Goal: Check status: Check status

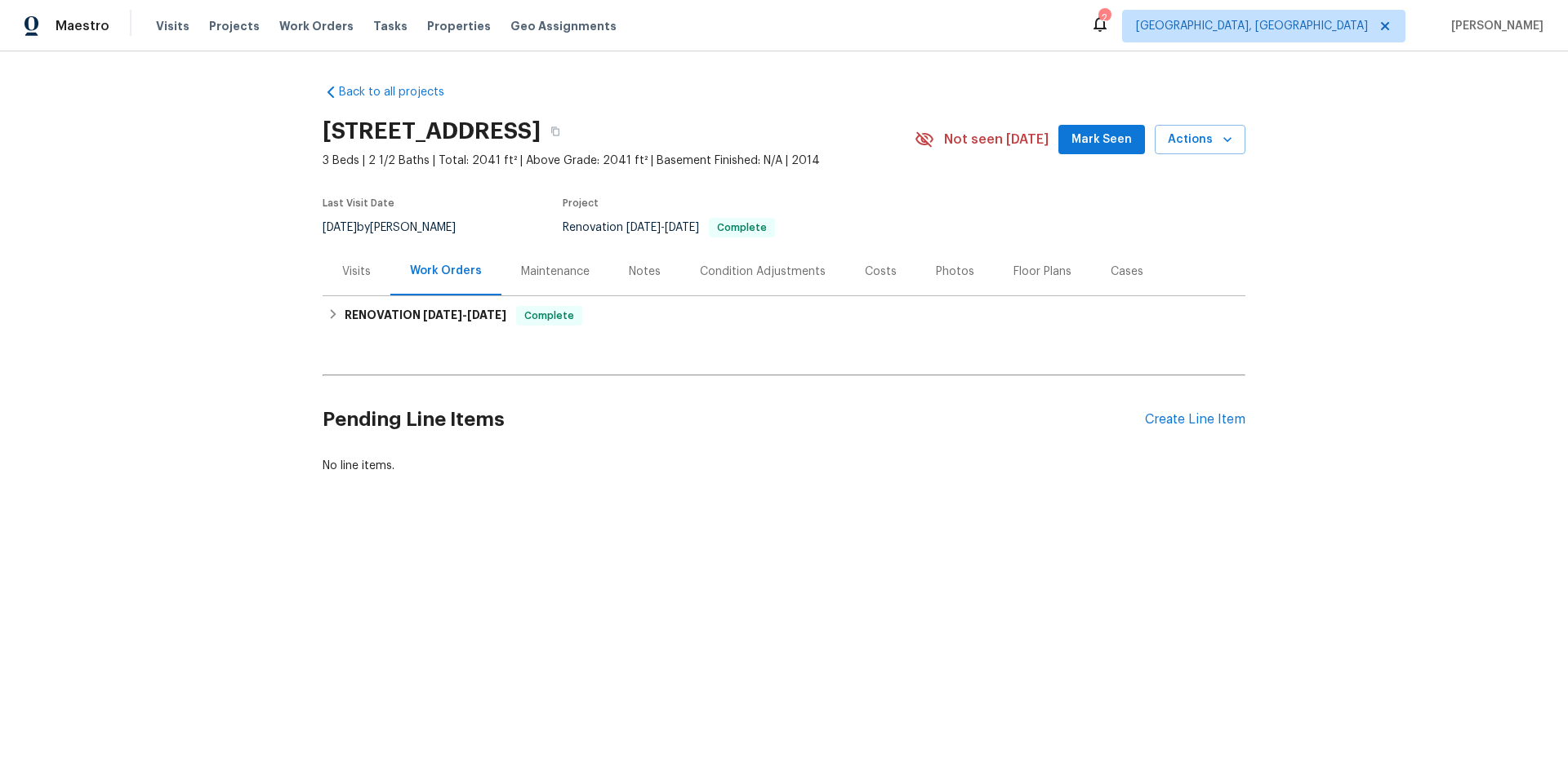
click at [342, 277] on div "Visits" at bounding box center [356, 271] width 29 height 17
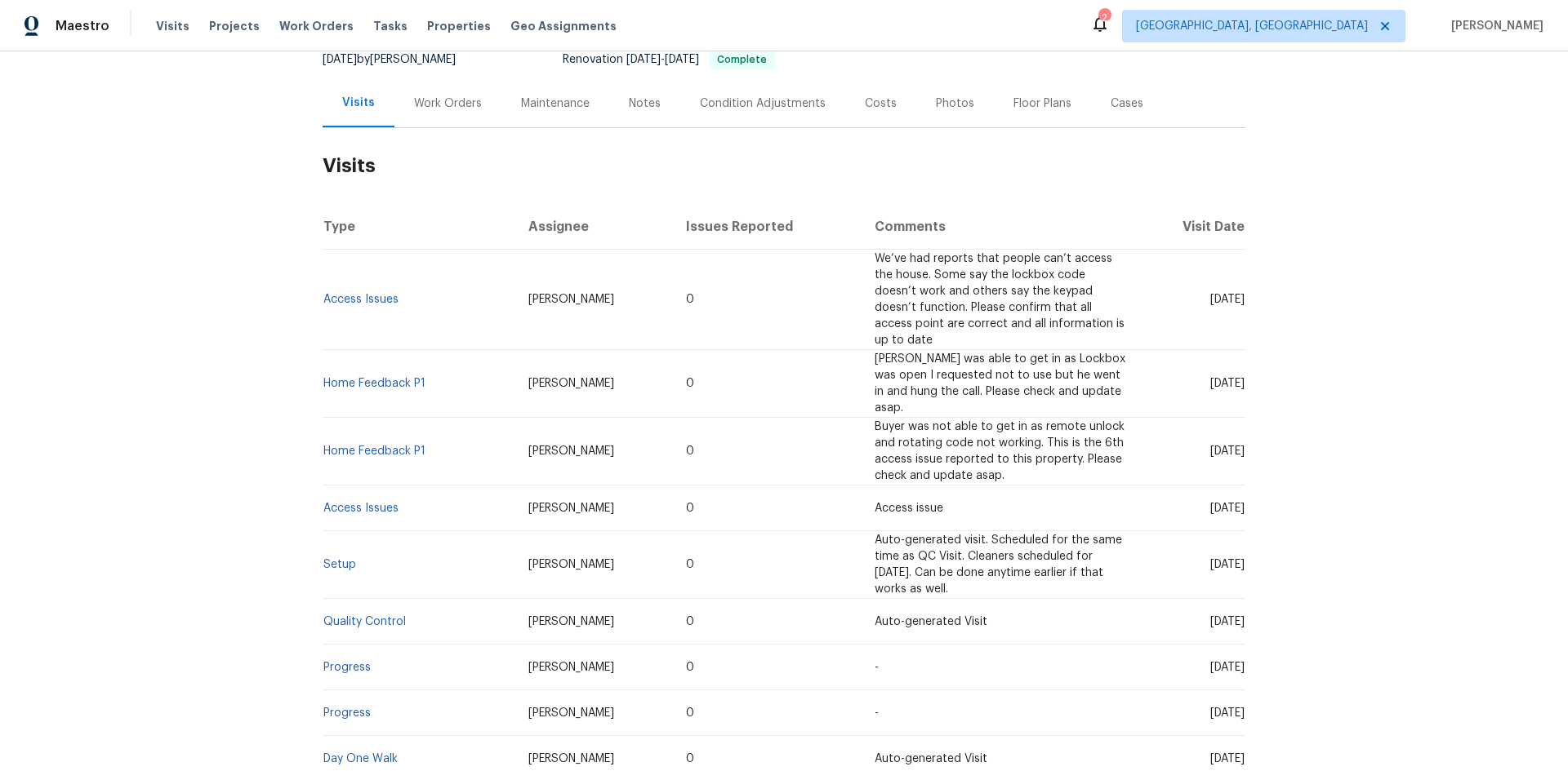
scroll to position [245, 0]
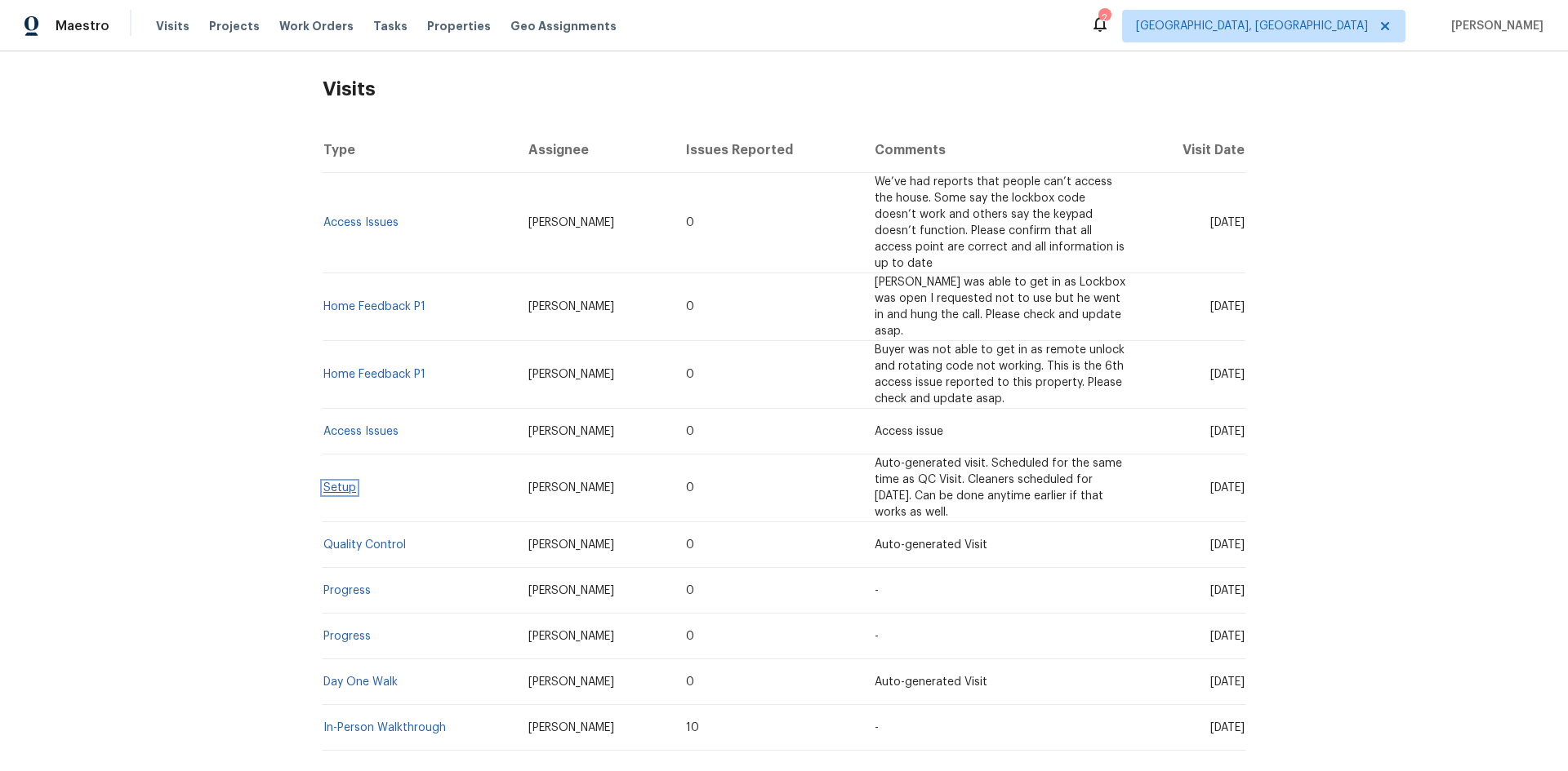
click at [335, 482] on link "Setup" at bounding box center [340, 488] width 33 height 11
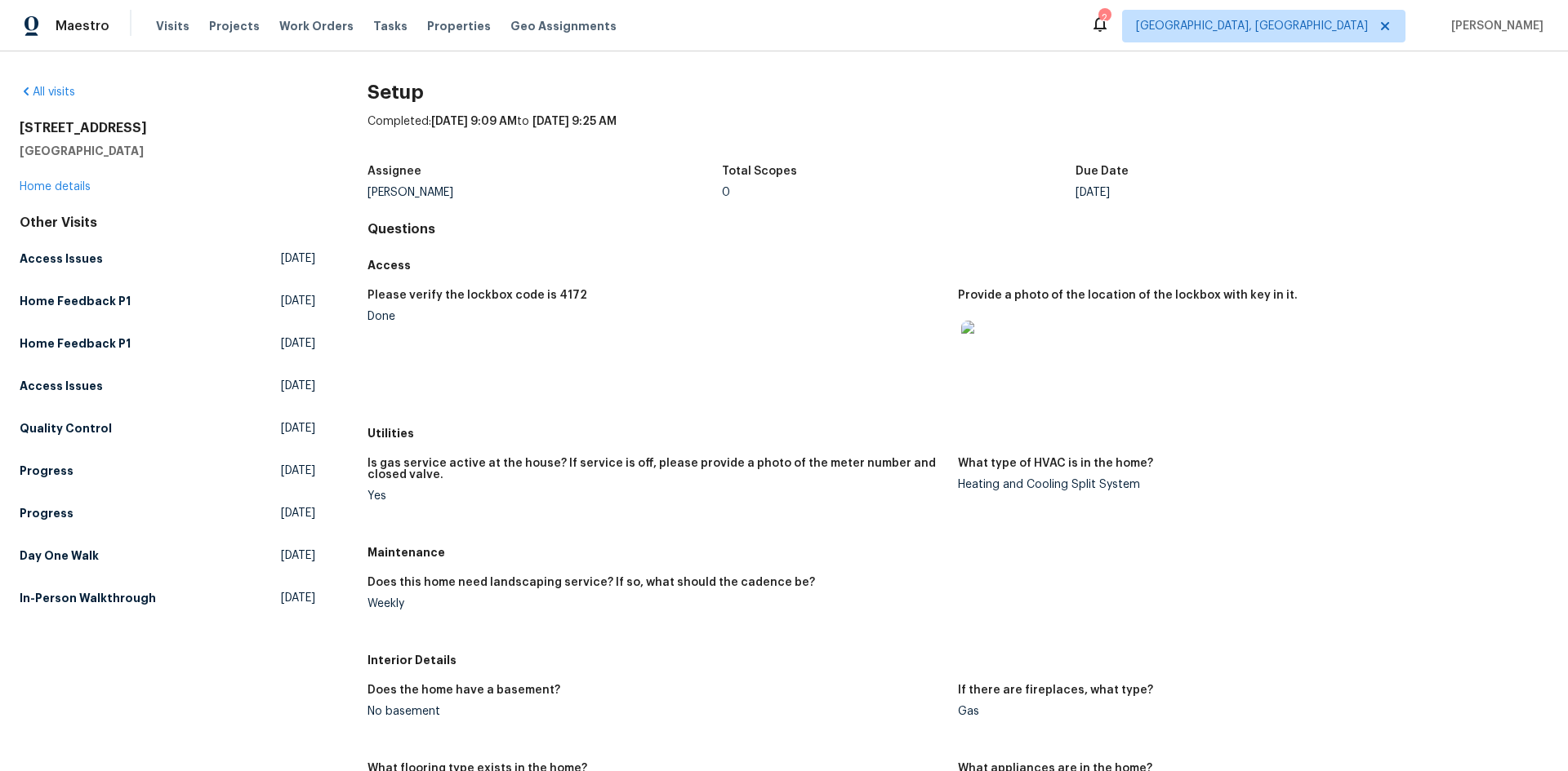
click at [966, 369] on img at bounding box center [987, 347] width 52 height 52
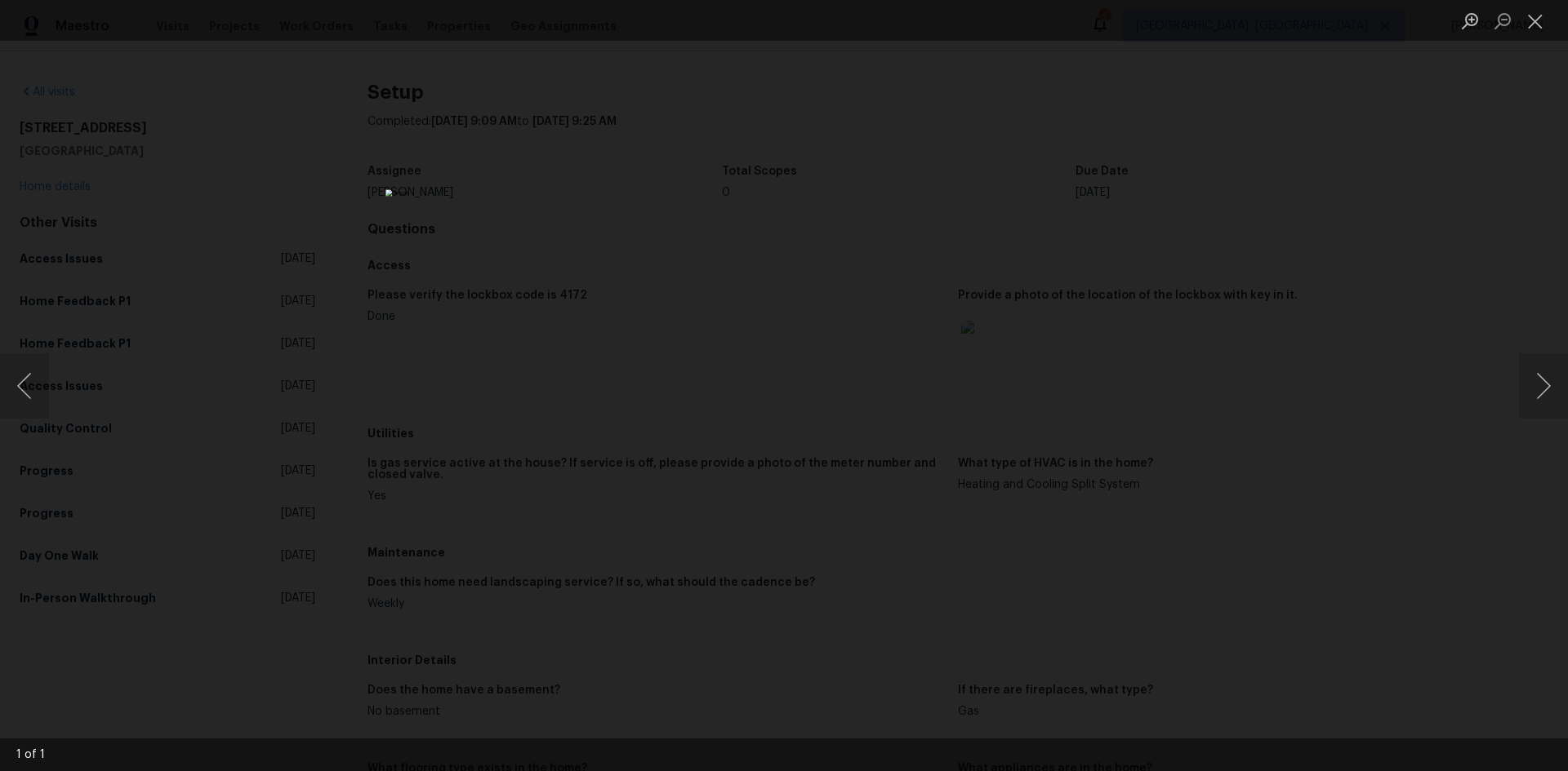
click at [1144, 380] on div "Lightbox" at bounding box center [784, 385] width 1568 height 771
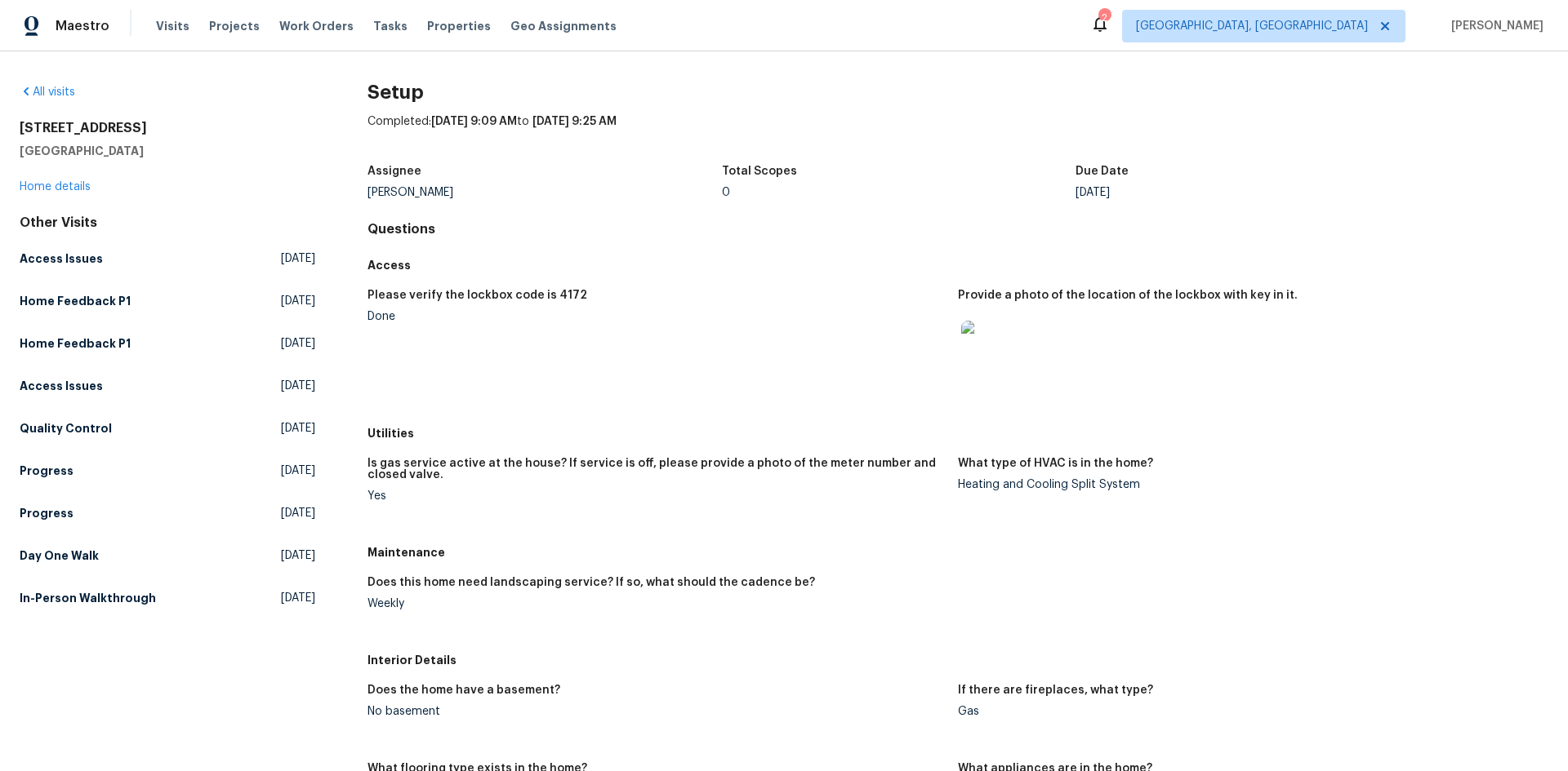
click at [998, 348] on img at bounding box center [987, 347] width 52 height 52
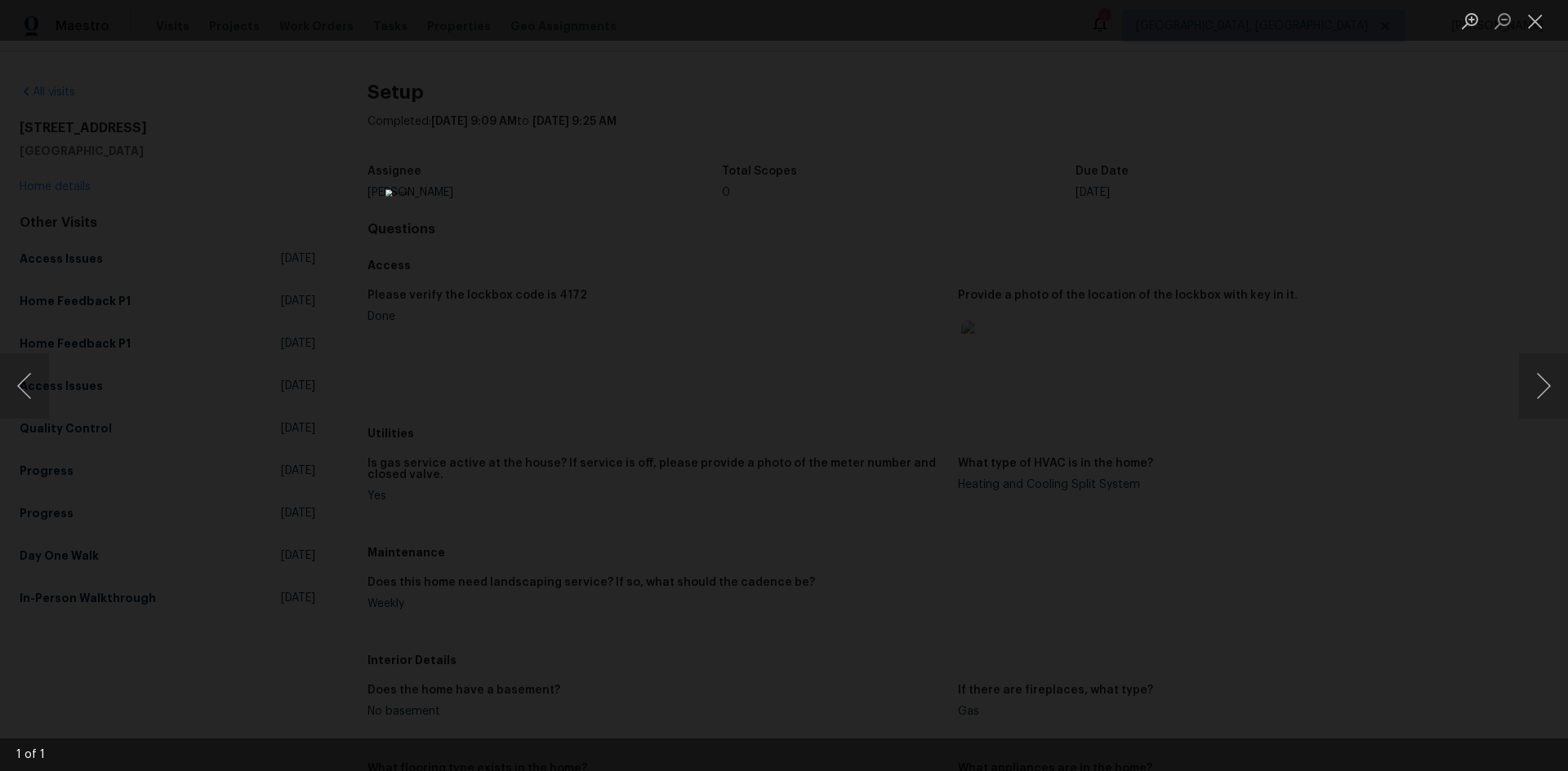
click at [1255, 307] on div "Lightbox" at bounding box center [784, 385] width 1568 height 771
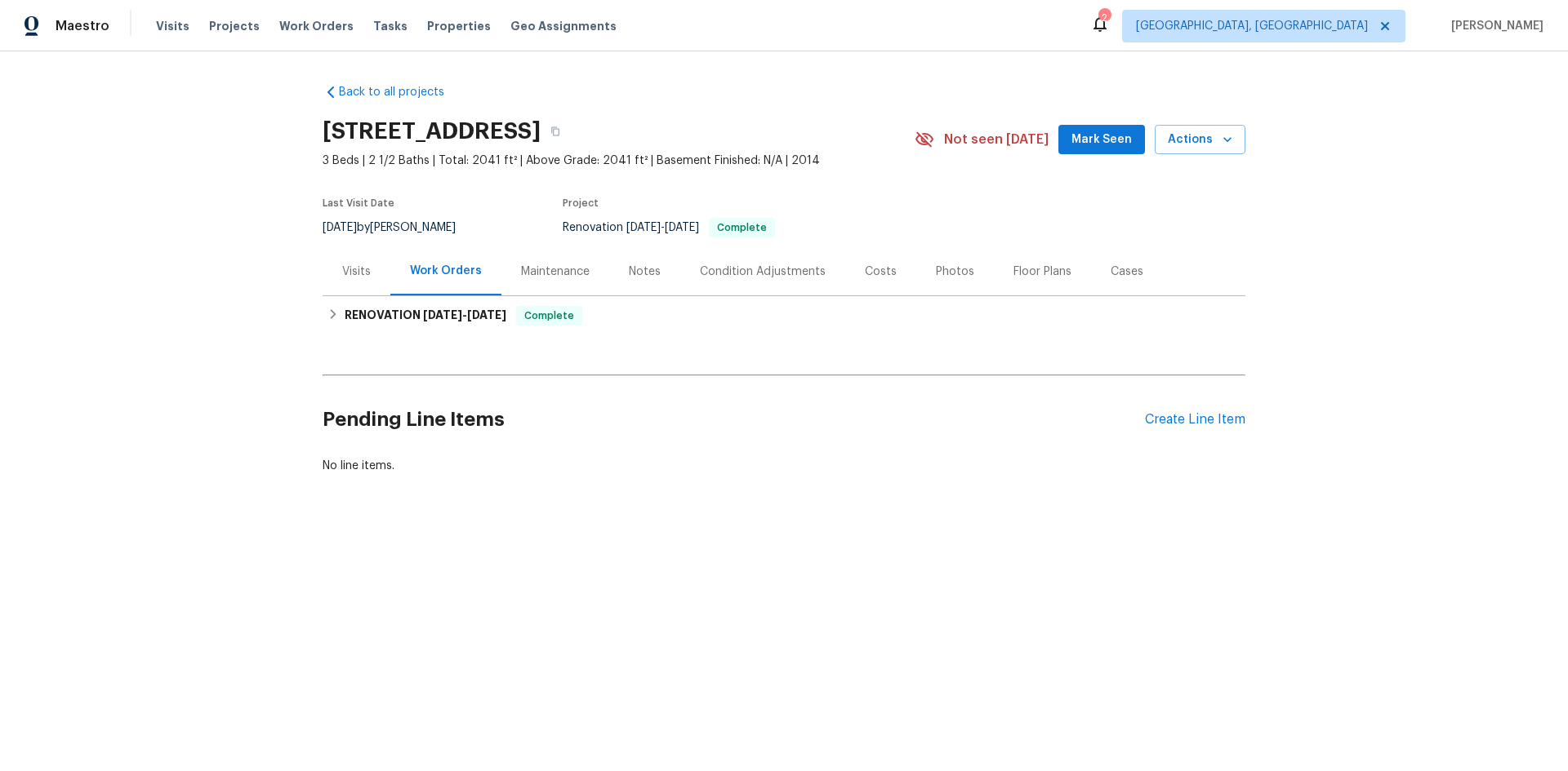
click at [363, 256] on div "Visits" at bounding box center [357, 270] width 68 height 48
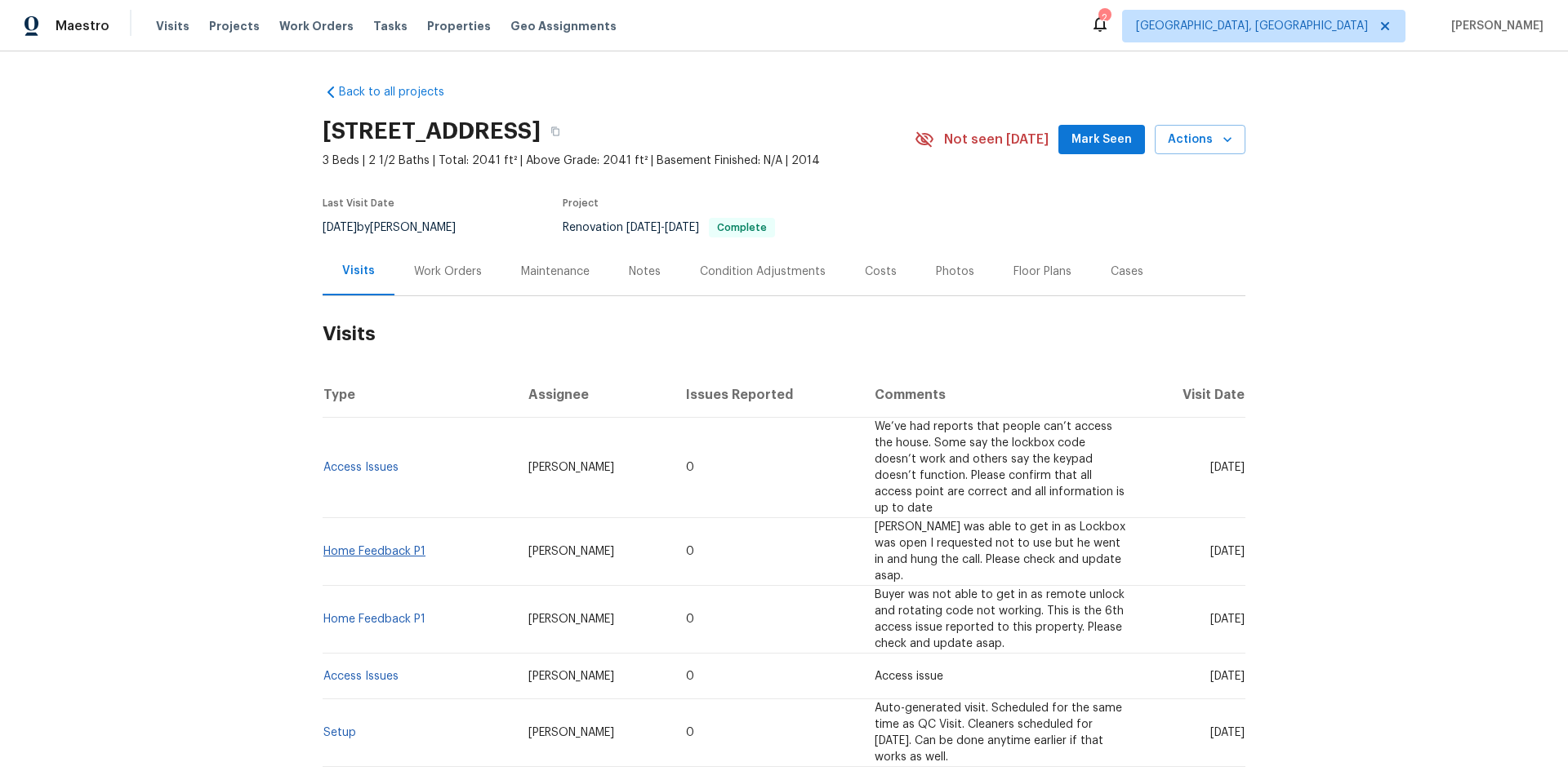
scroll to position [163, 0]
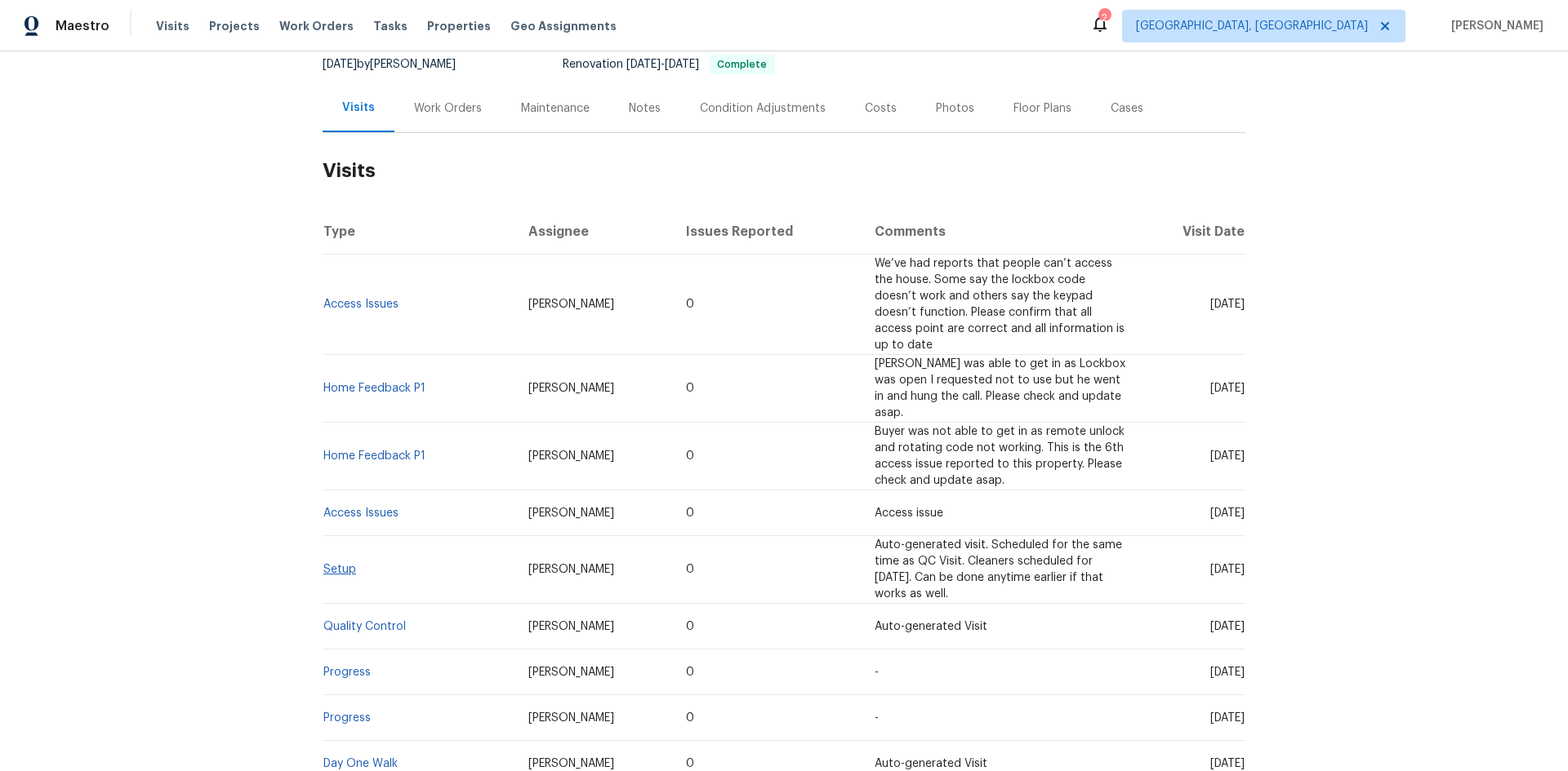
click at [349, 536] on td "Setup" at bounding box center [419, 570] width 193 height 68
click at [340, 564] on link "Setup" at bounding box center [340, 569] width 33 height 11
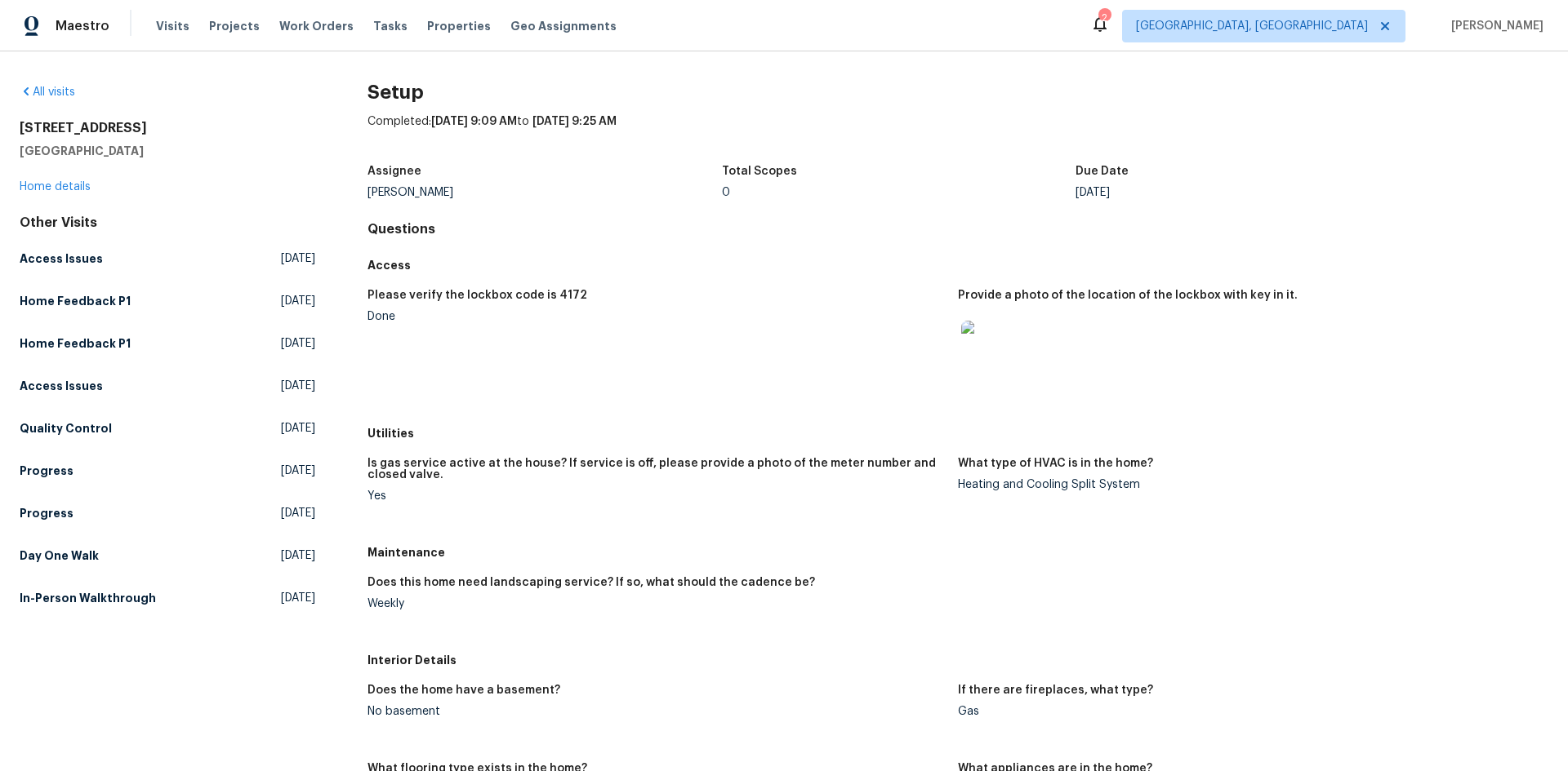
click at [977, 357] on img at bounding box center [987, 347] width 52 height 52
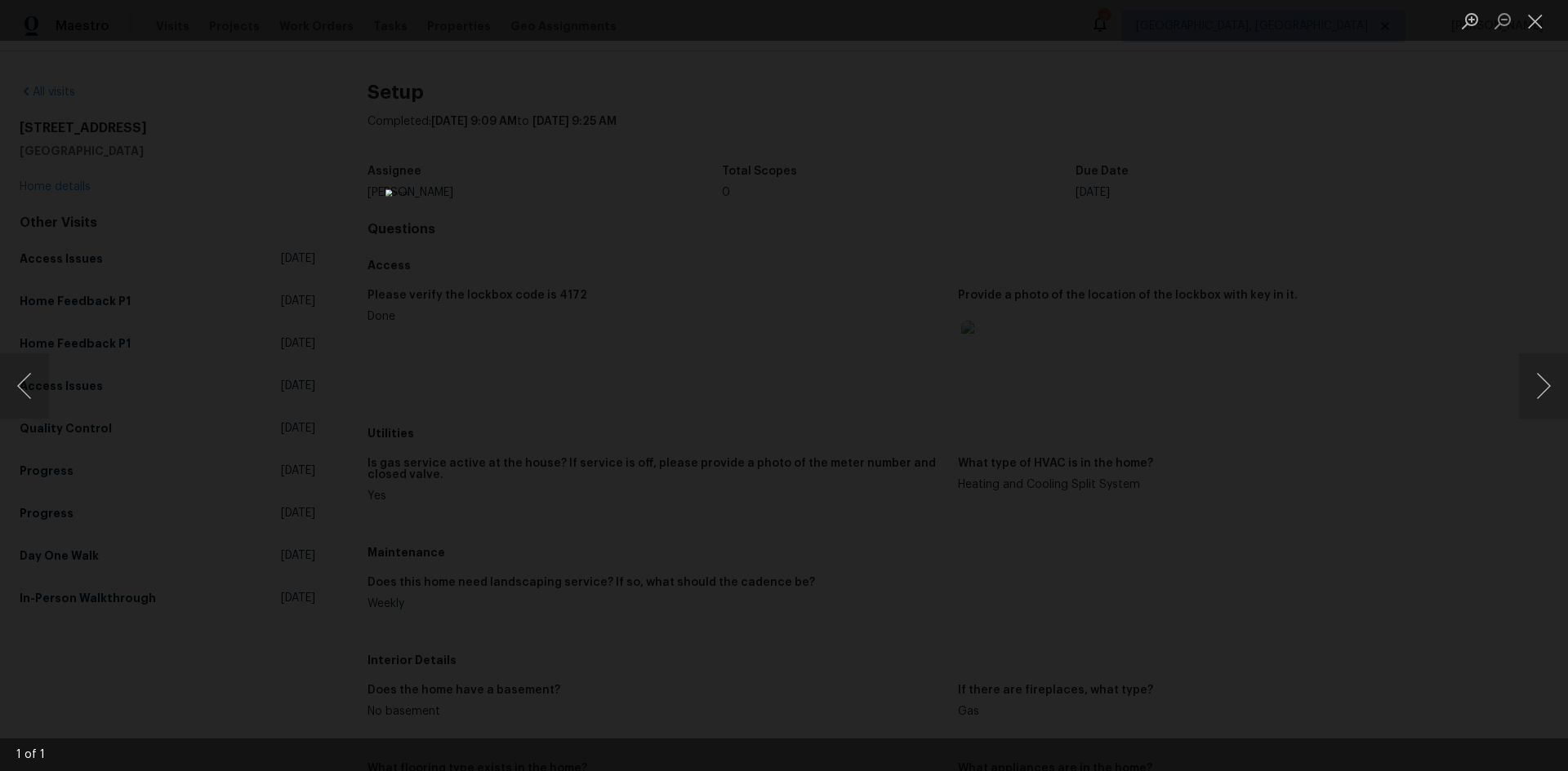
click at [1030, 352] on div "Lightbox" at bounding box center [784, 385] width 1568 height 771
